Goal: Task Accomplishment & Management: Use online tool/utility

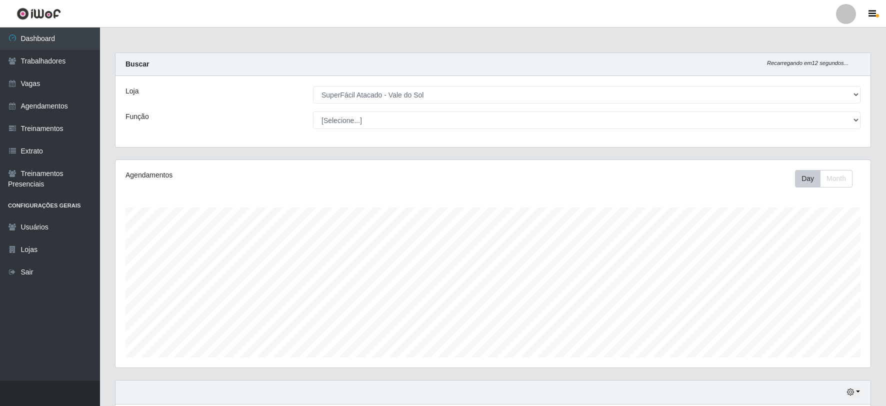
select select "502"
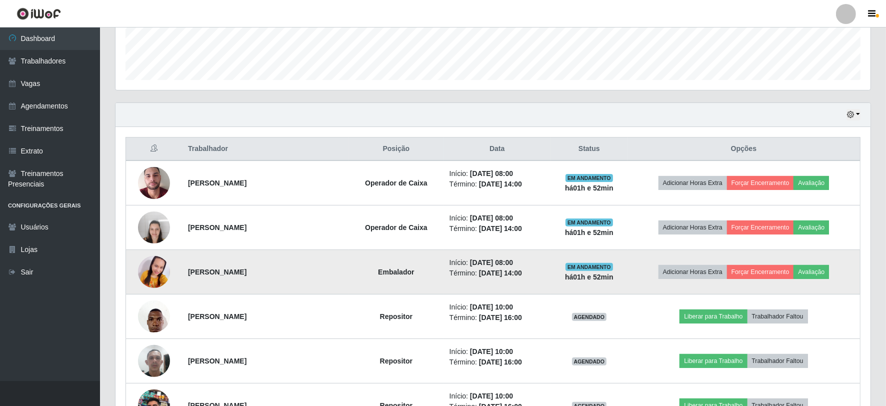
scroll to position [207, 755]
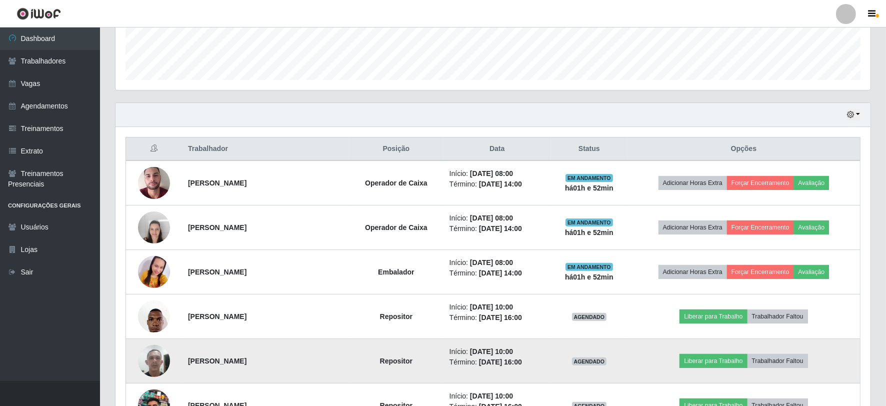
click at [726, 351] on td "Liberar para Trabalho Trabalhador Faltou" at bounding box center [744, 361] width 233 height 45
click at [713, 365] on button "Liberar para Trabalho" at bounding box center [714, 361] width 68 height 14
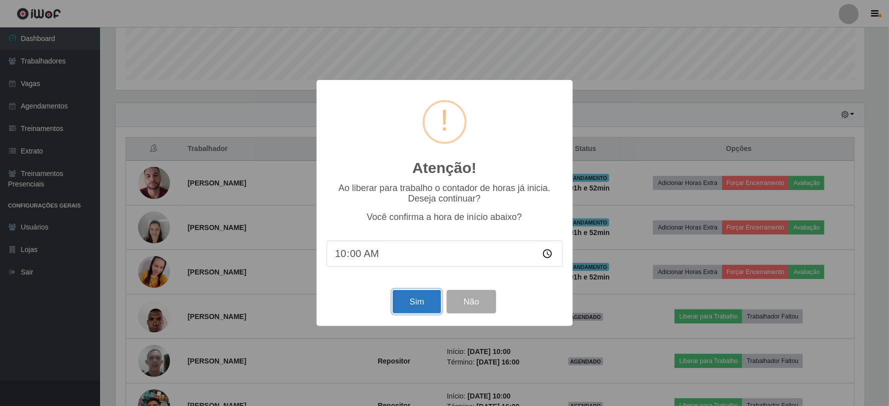
click at [409, 301] on button "Sim" at bounding box center [417, 302] width 49 height 24
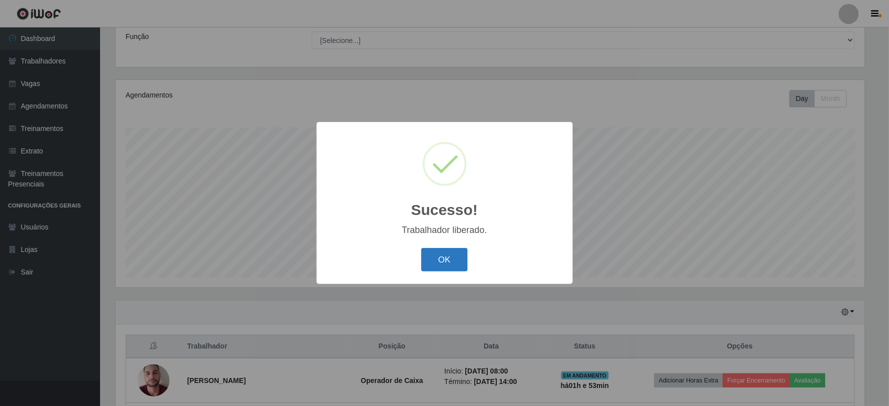
click at [446, 256] on button "OK" at bounding box center [444, 260] width 47 height 24
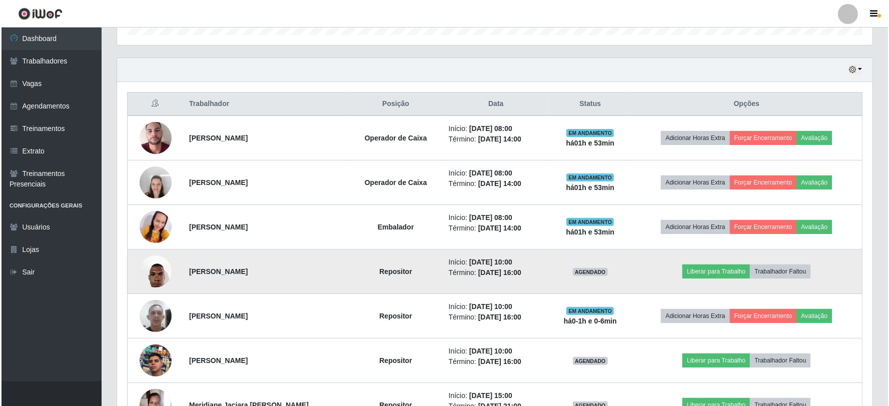
scroll to position [358, 0]
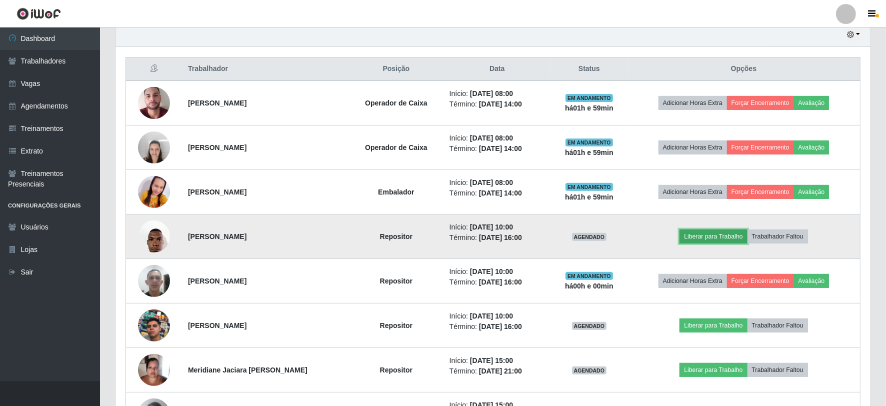
click at [726, 233] on button "Liberar para Trabalho" at bounding box center [714, 237] width 68 height 14
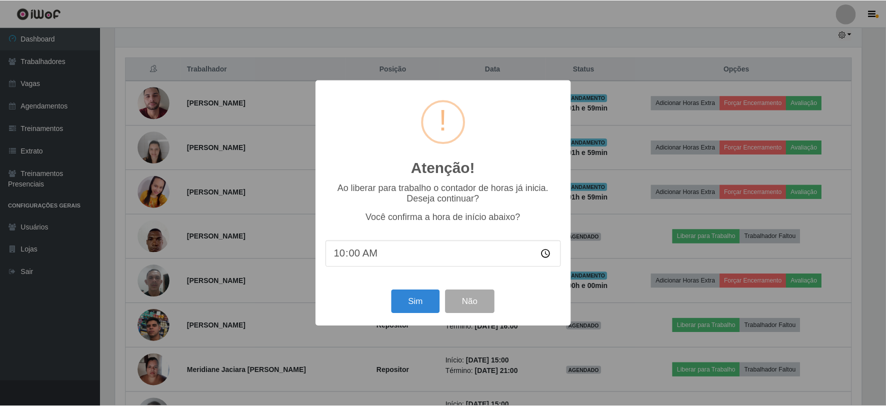
scroll to position [207, 749]
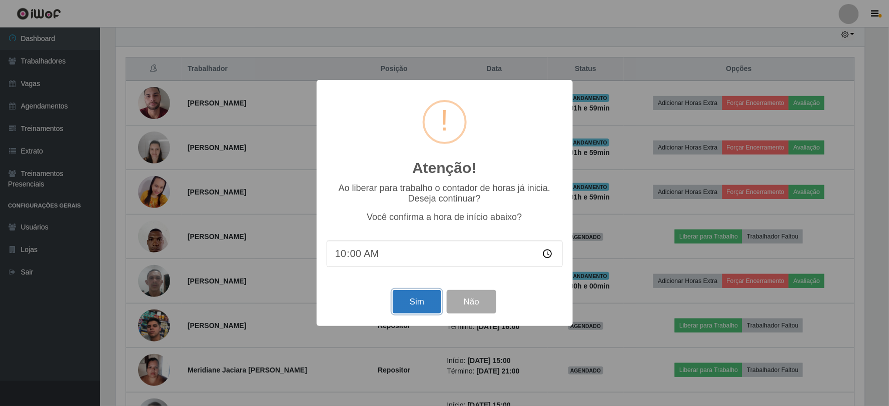
click at [424, 296] on button "Sim" at bounding box center [417, 302] width 49 height 24
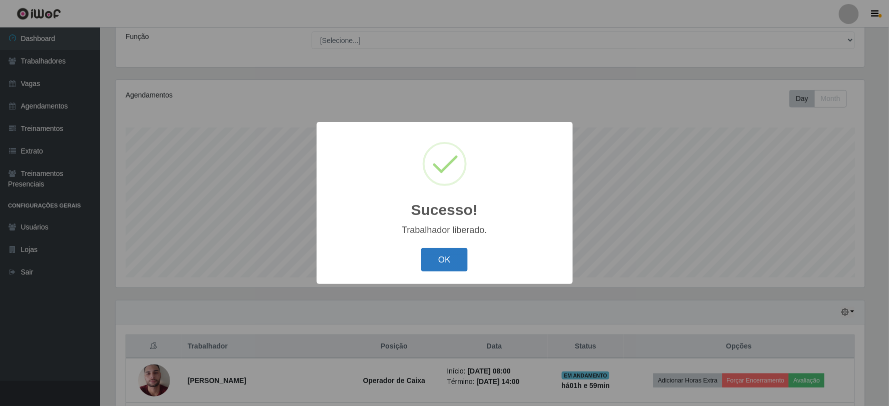
click at [455, 259] on button "OK" at bounding box center [444, 260] width 47 height 24
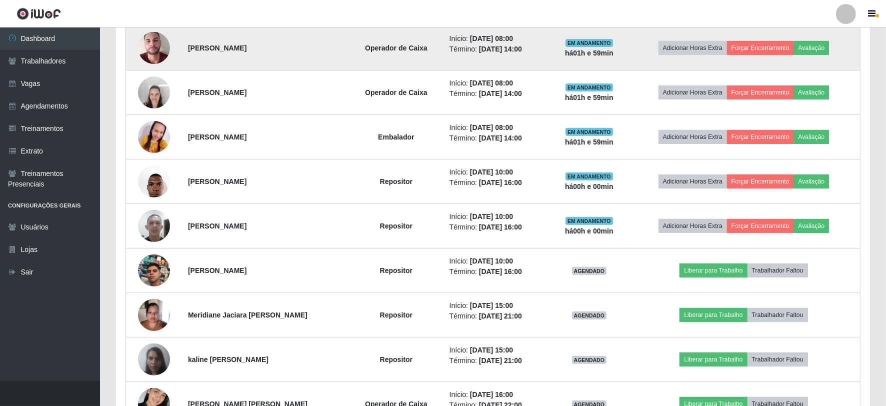
scroll to position [413, 0]
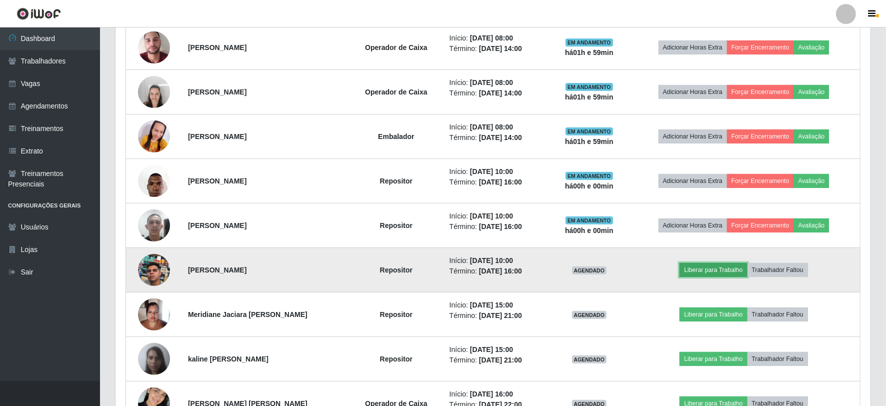
click at [706, 273] on button "Liberar para Trabalho" at bounding box center [714, 270] width 68 height 14
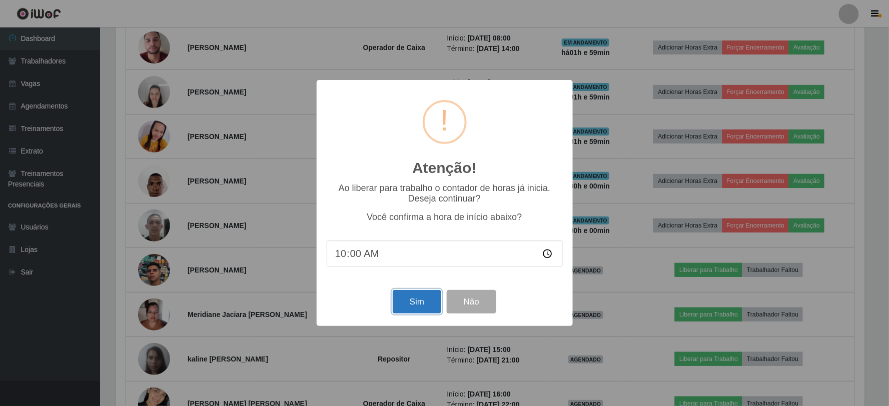
click at [428, 306] on button "Sim" at bounding box center [417, 302] width 49 height 24
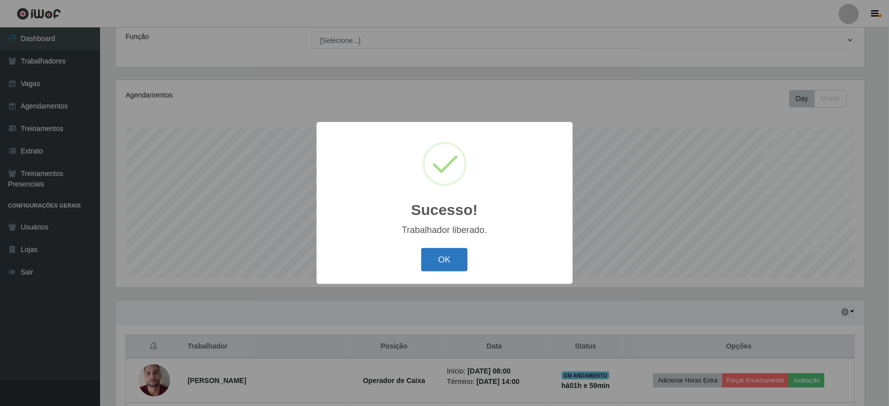
click at [452, 256] on button "OK" at bounding box center [444, 260] width 47 height 24
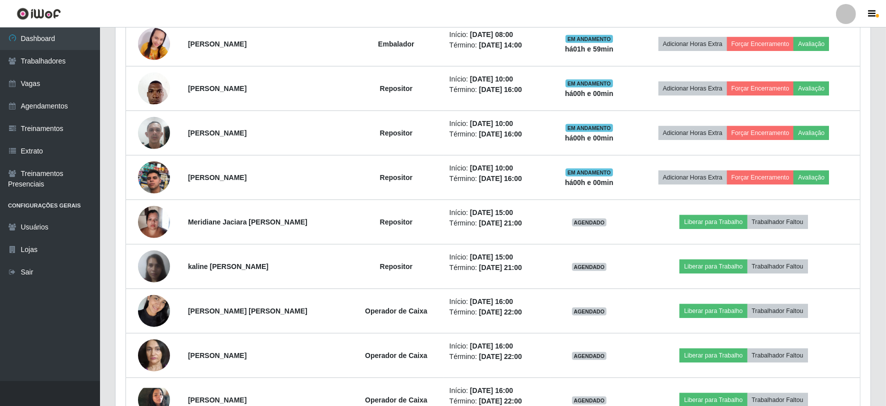
scroll to position [524, 0]
